Goal: Check status: Check status

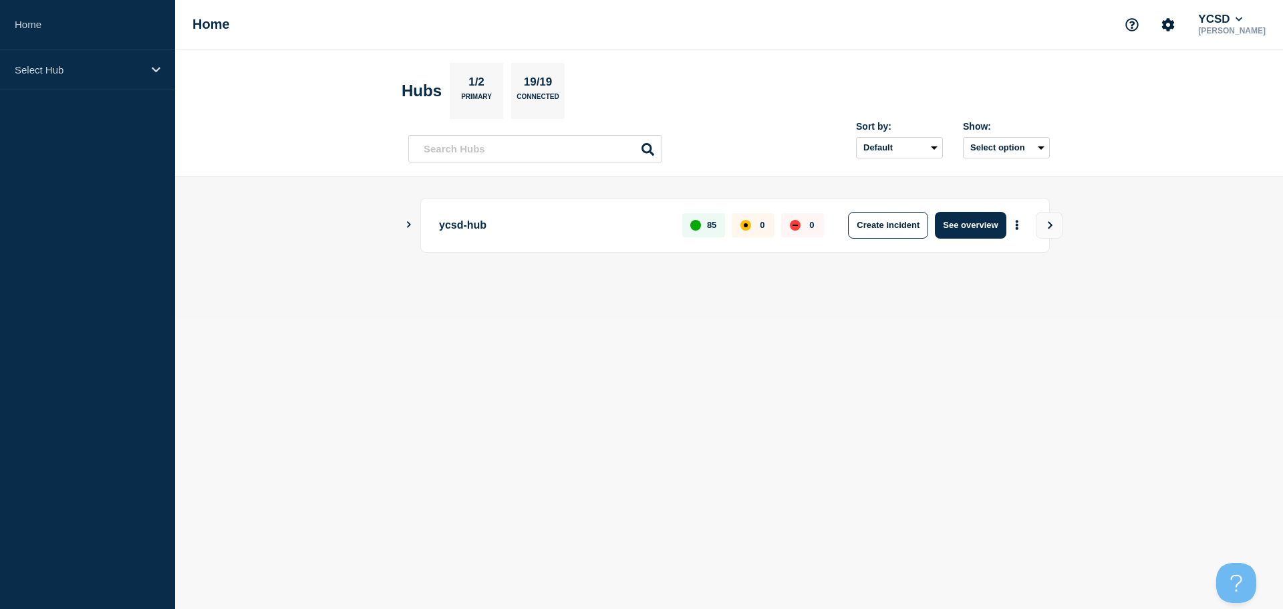
click at [407, 224] on icon "Show Connected Hubs" at bounding box center [408, 224] width 9 height 7
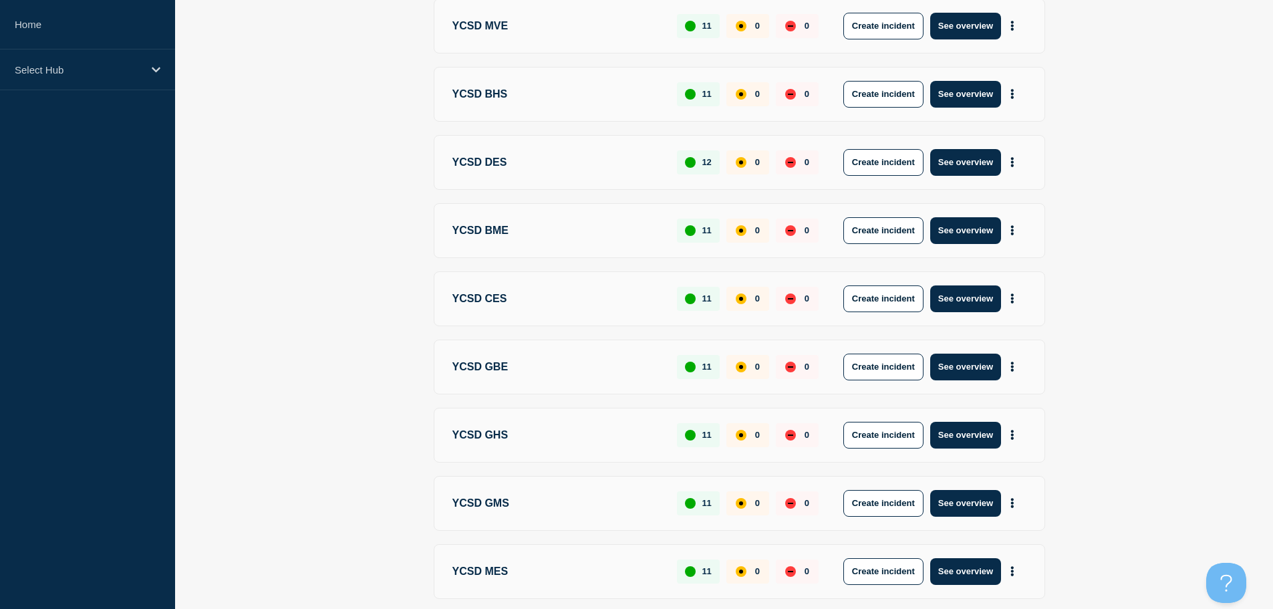
scroll to position [438, 0]
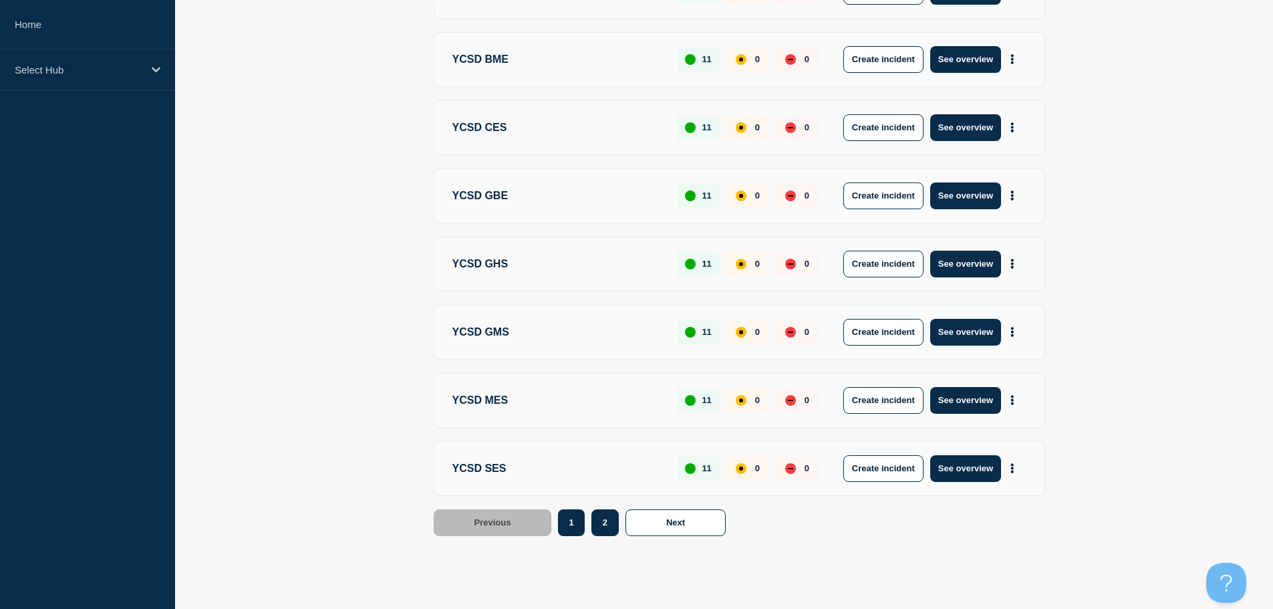
click at [610, 523] on button "2" at bounding box center [605, 522] width 27 height 27
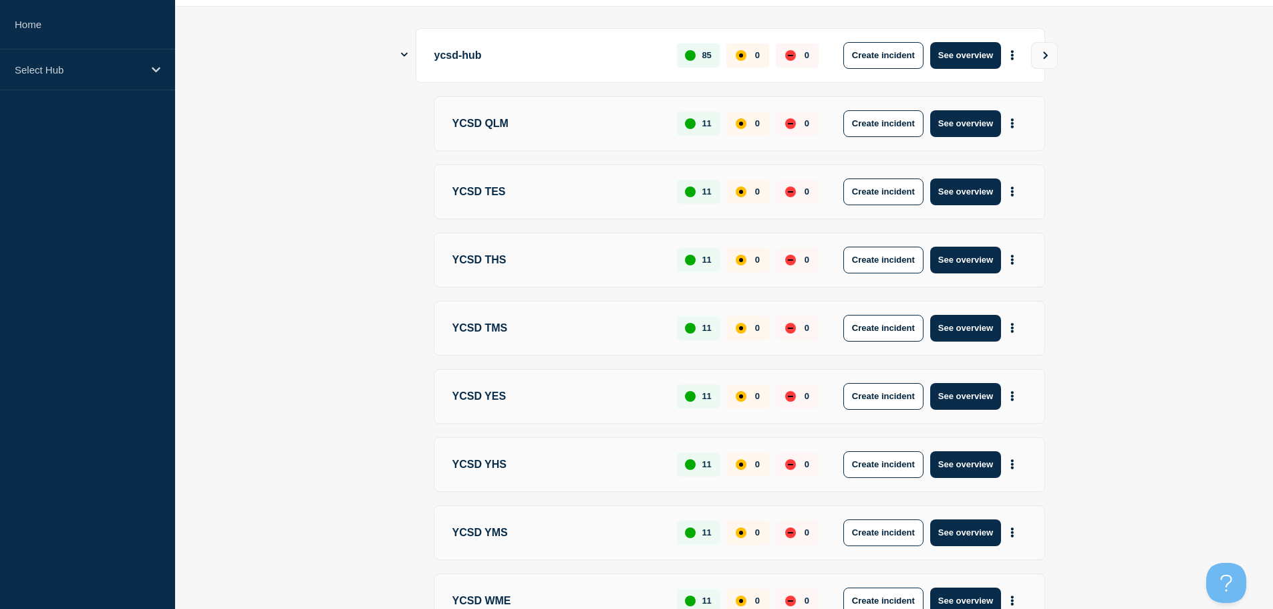
scroll to position [0, 0]
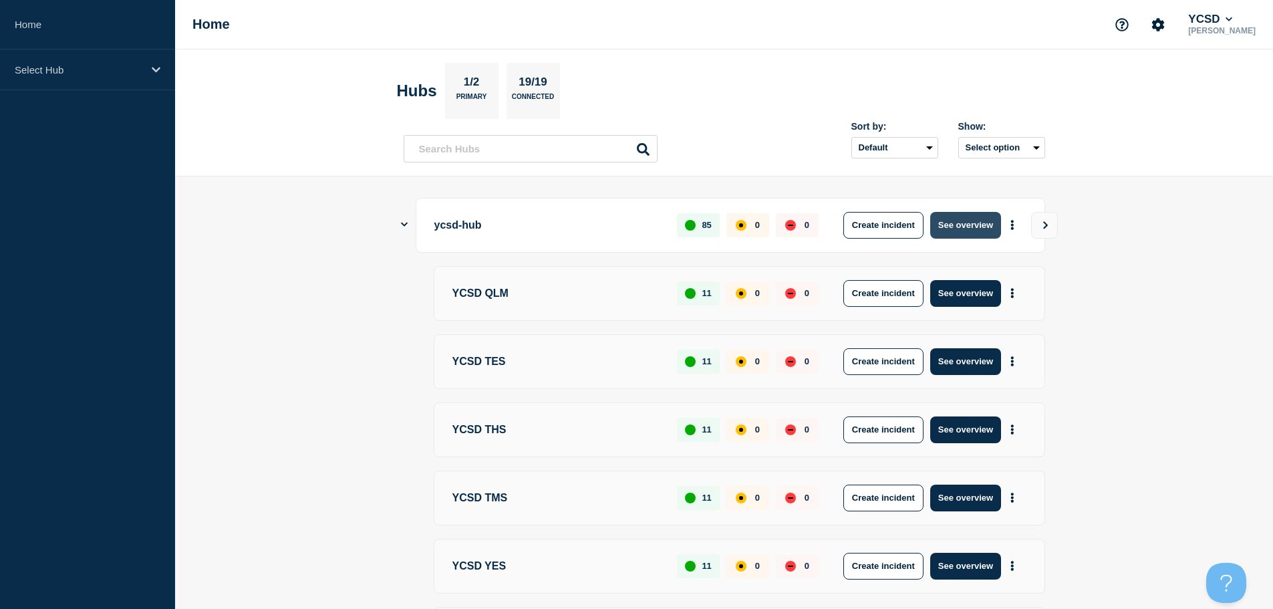
click at [975, 228] on button "See overview" at bounding box center [965, 225] width 71 height 27
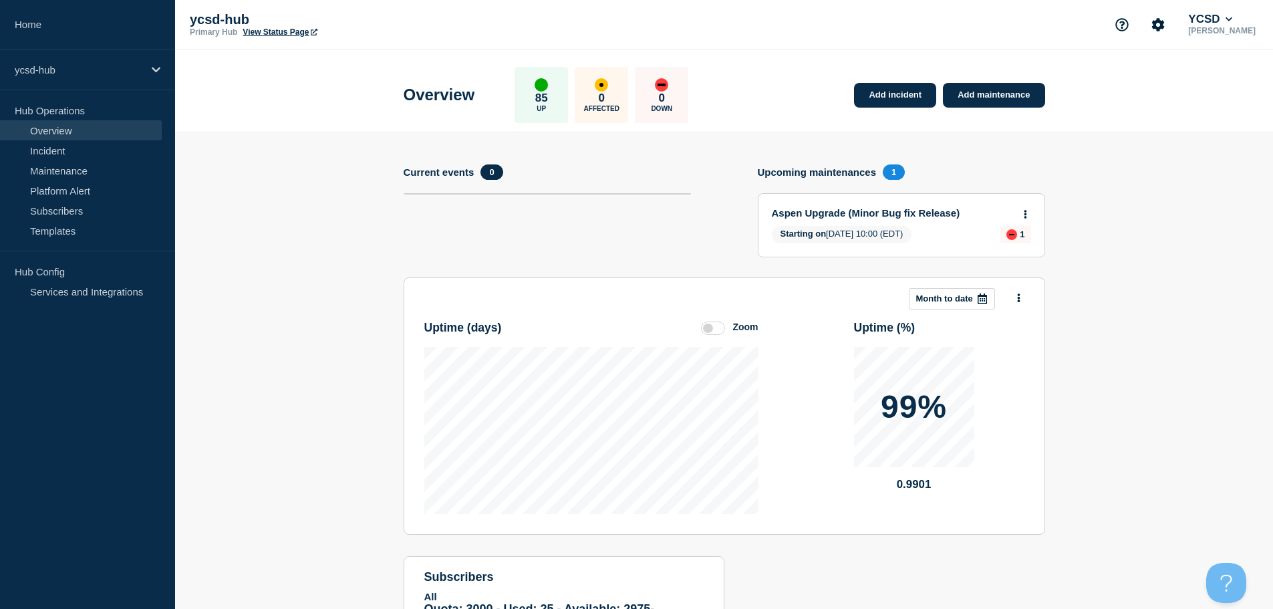
click at [955, 213] on link "Aspen Upgrade (Minor Bug fix Release)" at bounding box center [892, 212] width 241 height 11
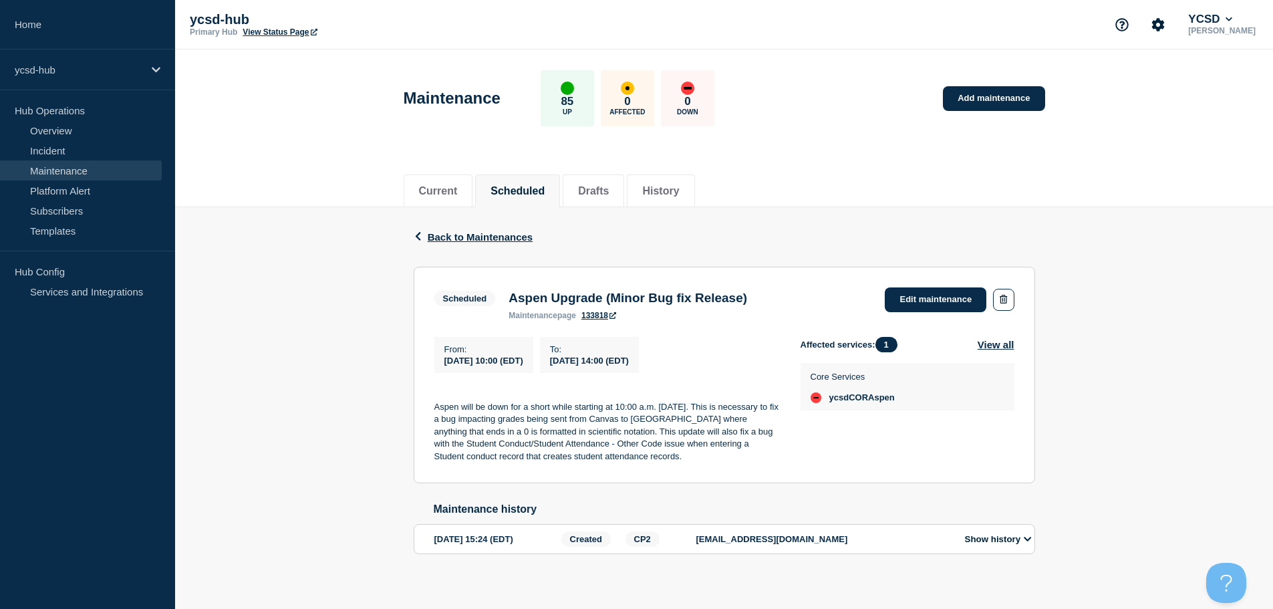
scroll to position [16, 0]
